Goal: Task Accomplishment & Management: Manage account settings

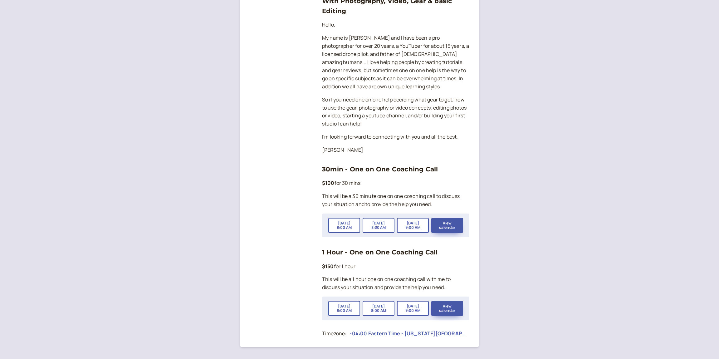
scroll to position [147, 0]
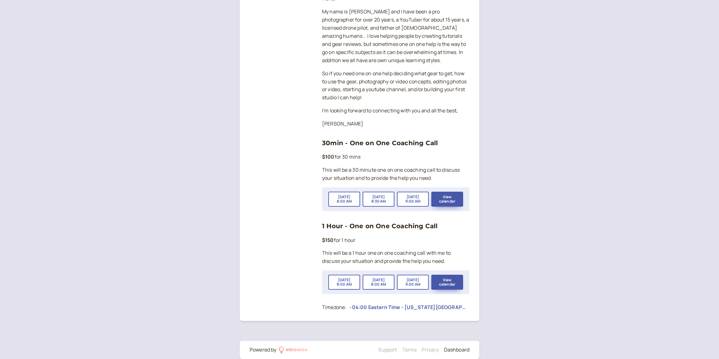
click at [457, 346] on link "Dashboard" at bounding box center [456, 349] width 25 height 7
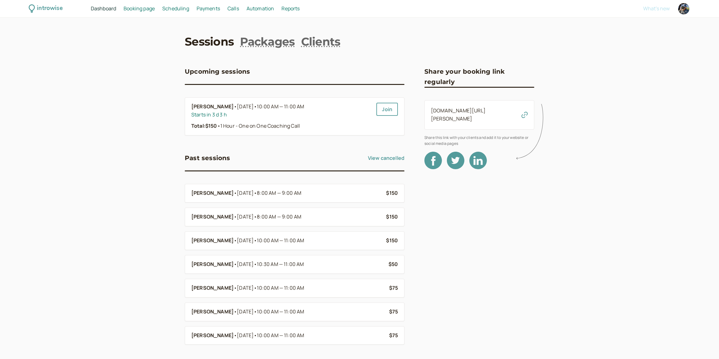
click at [170, 7] on span "Scheduling" at bounding box center [175, 8] width 27 height 7
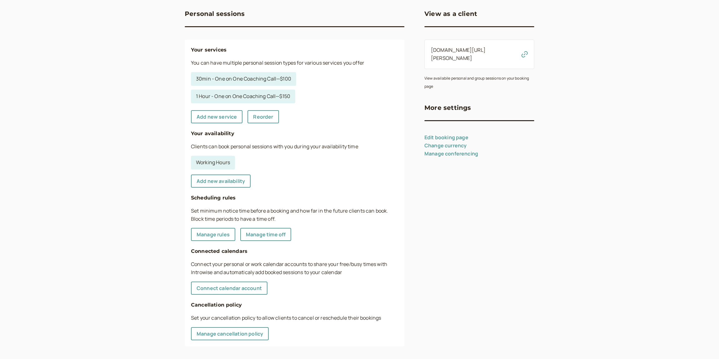
scroll to position [63, 0]
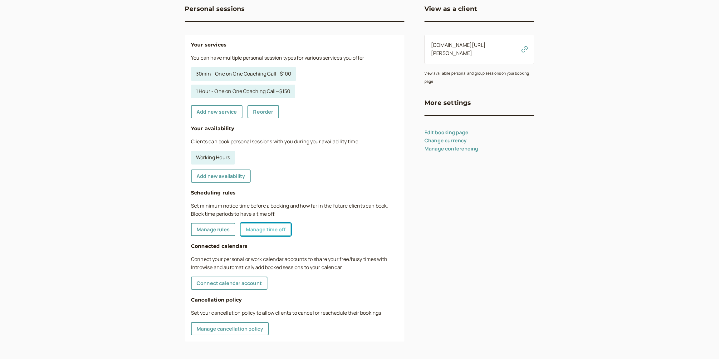
click at [270, 229] on link "Manage time off" at bounding box center [265, 229] width 51 height 13
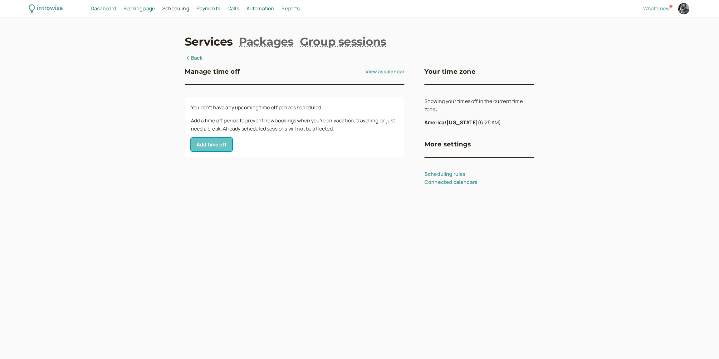
click at [216, 144] on button "Add time off" at bounding box center [211, 144] width 41 height 13
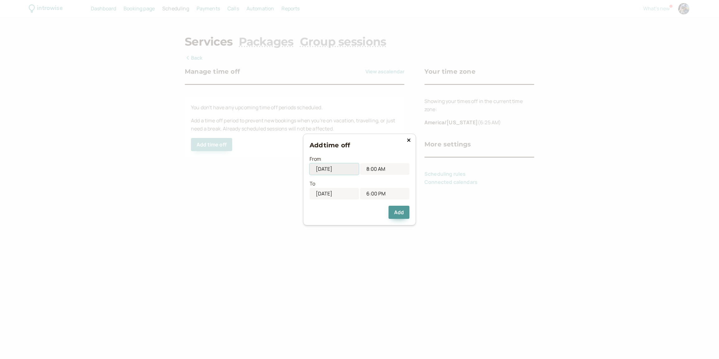
click at [325, 168] on input "10/09/2025" at bounding box center [333, 169] width 49 height 12
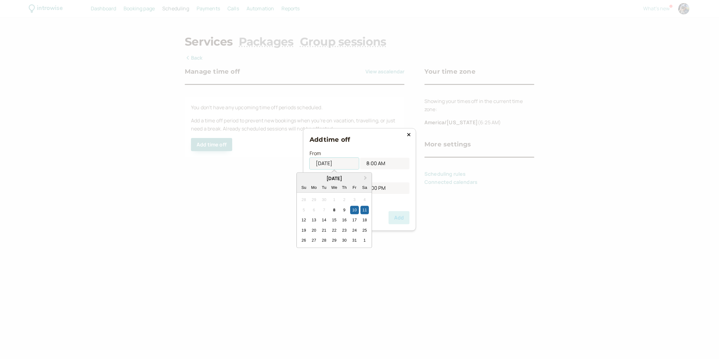
type input "10/11/2025"
click at [357, 143] on h3 "Add time off" at bounding box center [359, 139] width 100 height 10
click at [328, 188] on input "10/09/2025" at bounding box center [333, 188] width 49 height 12
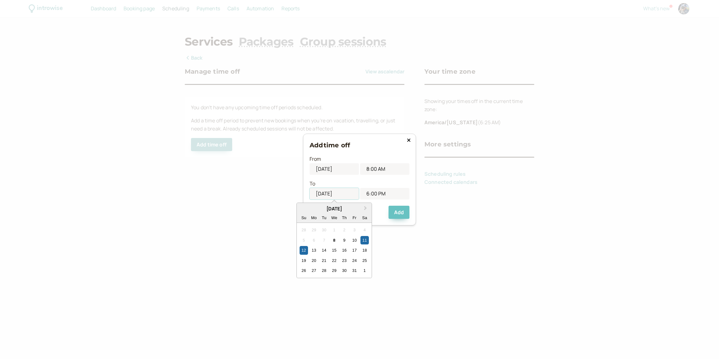
type input "10/12/2025"
click at [395, 211] on button "Add" at bounding box center [398, 212] width 21 height 13
